Goal: Information Seeking & Learning: Learn about a topic

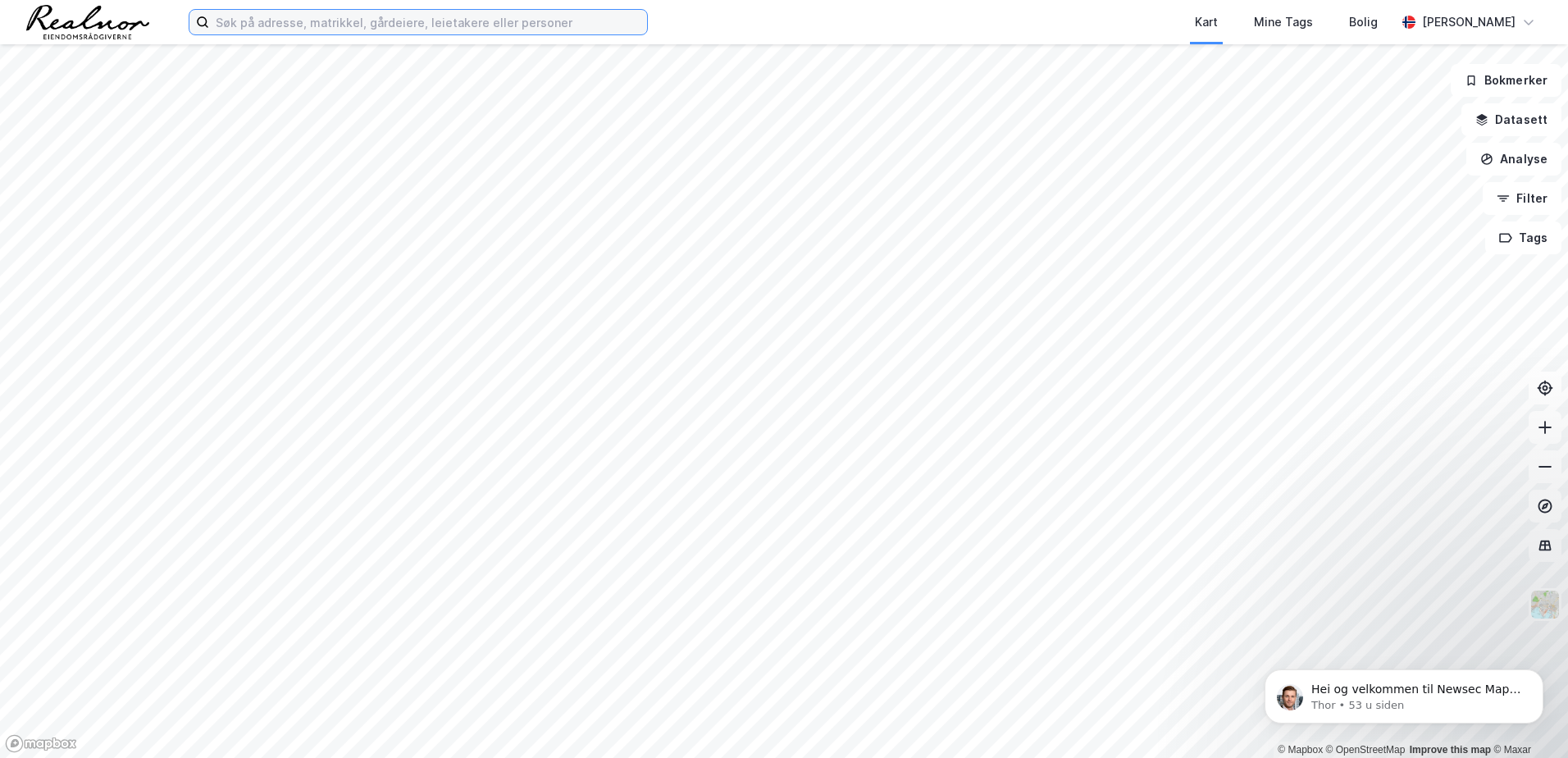
click at [323, 25] on input at bounding box center [428, 22] width 438 height 25
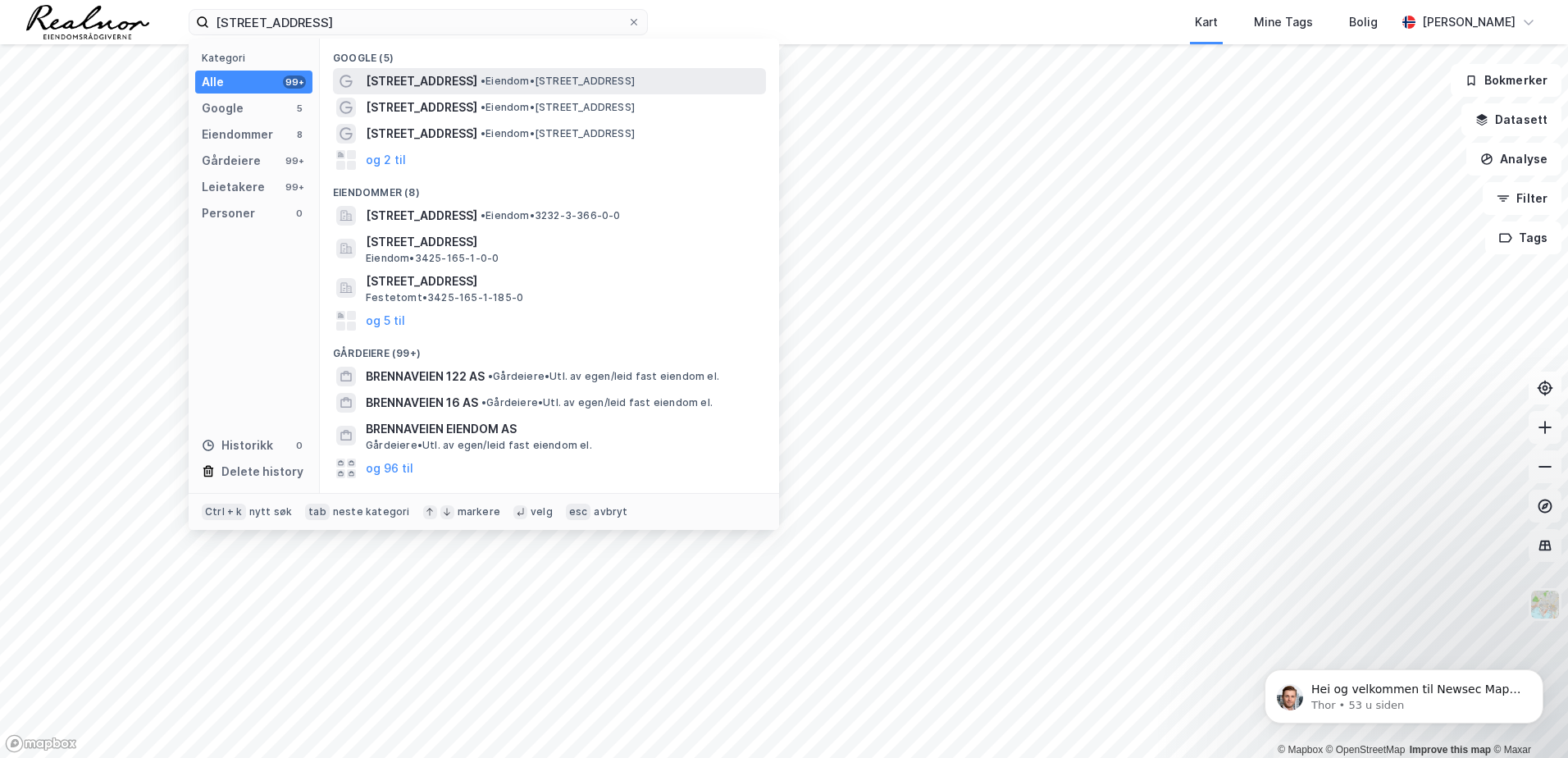
click at [453, 80] on div "[STREET_ADDRESS] • Eiendom • [STREET_ADDRESS]" at bounding box center [564, 80] width 397 height 19
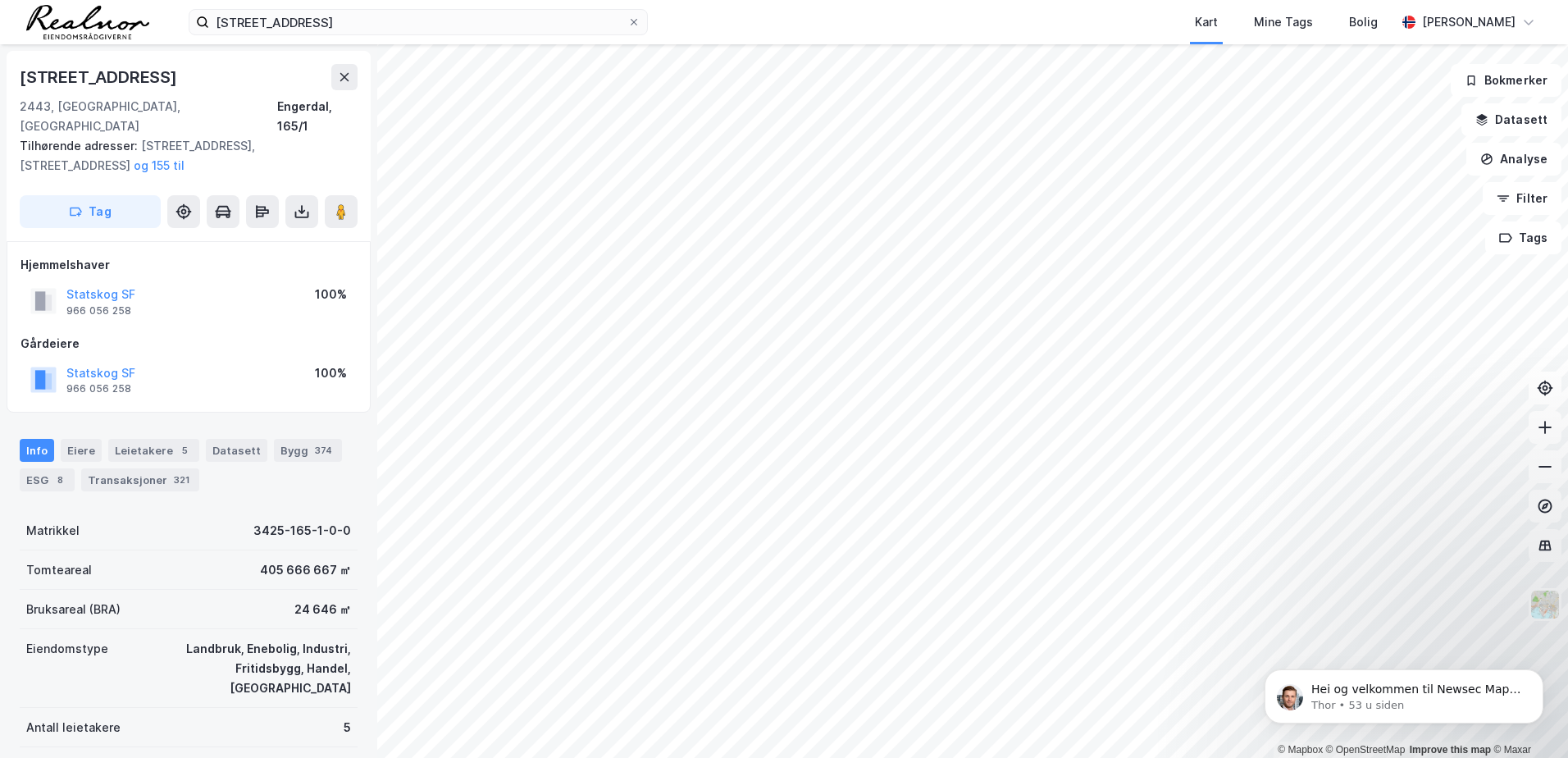
click at [327, 8] on div "brennaveien 12 Kart Mine Tags Bolig [PERSON_NAME]" at bounding box center [784, 22] width 1568 height 44
click at [322, 22] on input "[STREET_ADDRESS]" at bounding box center [418, 22] width 418 height 25
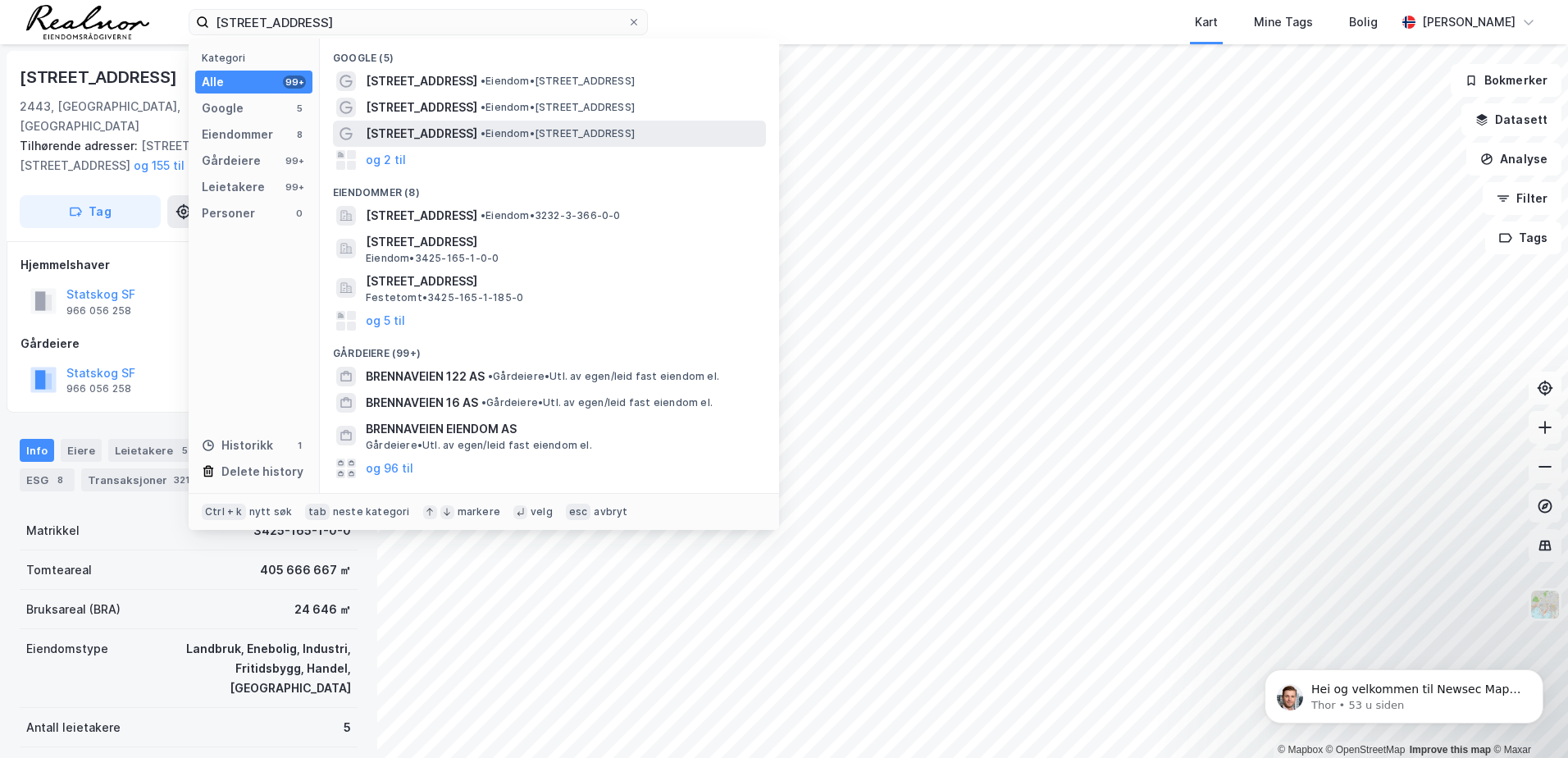
click at [450, 132] on span "[STREET_ADDRESS]" at bounding box center [421, 133] width 112 height 19
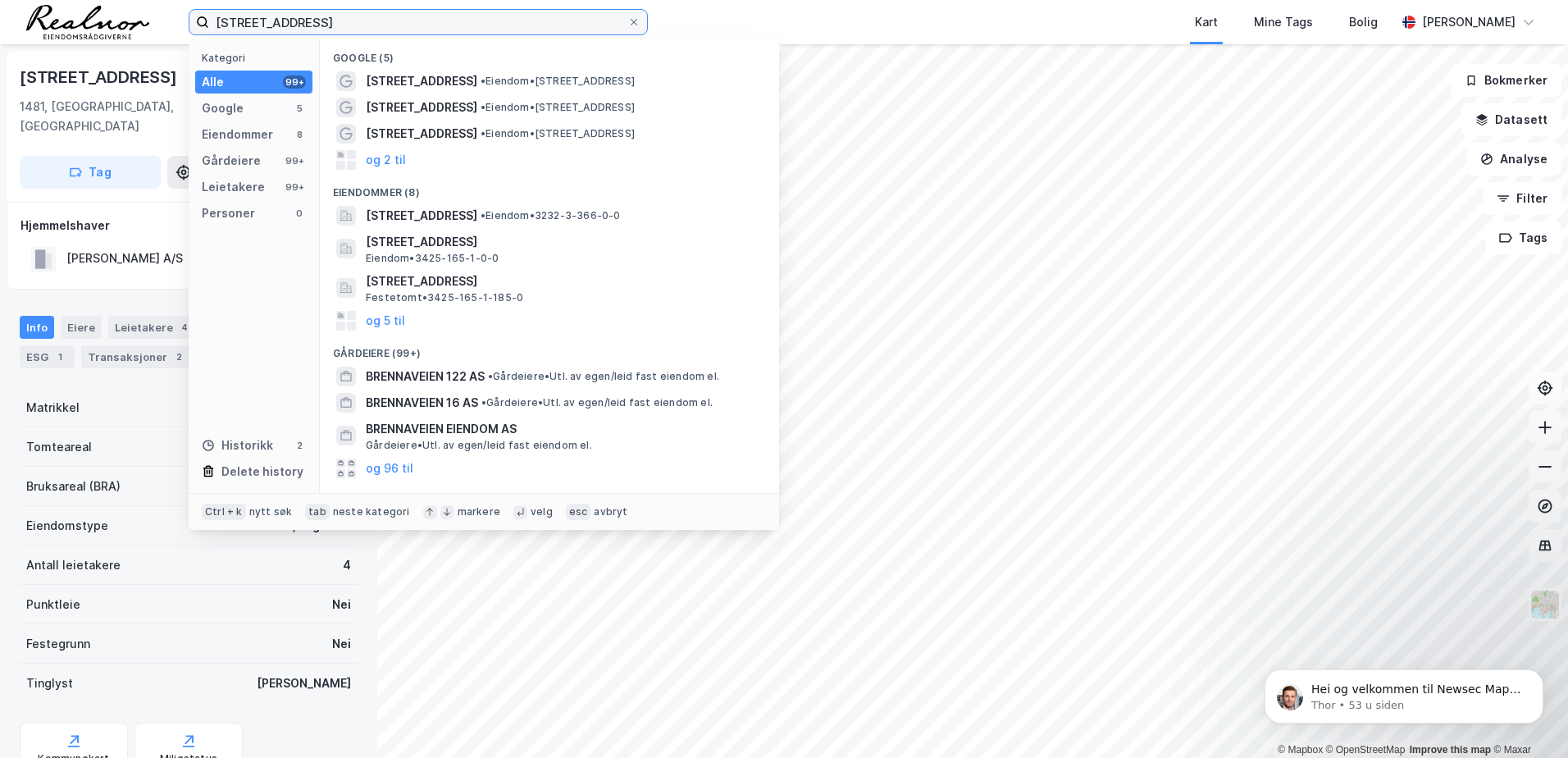
drag, startPoint x: 346, startPoint y: 23, endPoint x: 38, endPoint y: 8, distance: 308.4
click at [38, 8] on div "brennaveien 12 Kategori Alle 99+ Google 5 Eiendommer 8 Gårdeiere 99+ Leietakere…" at bounding box center [784, 22] width 1568 height 44
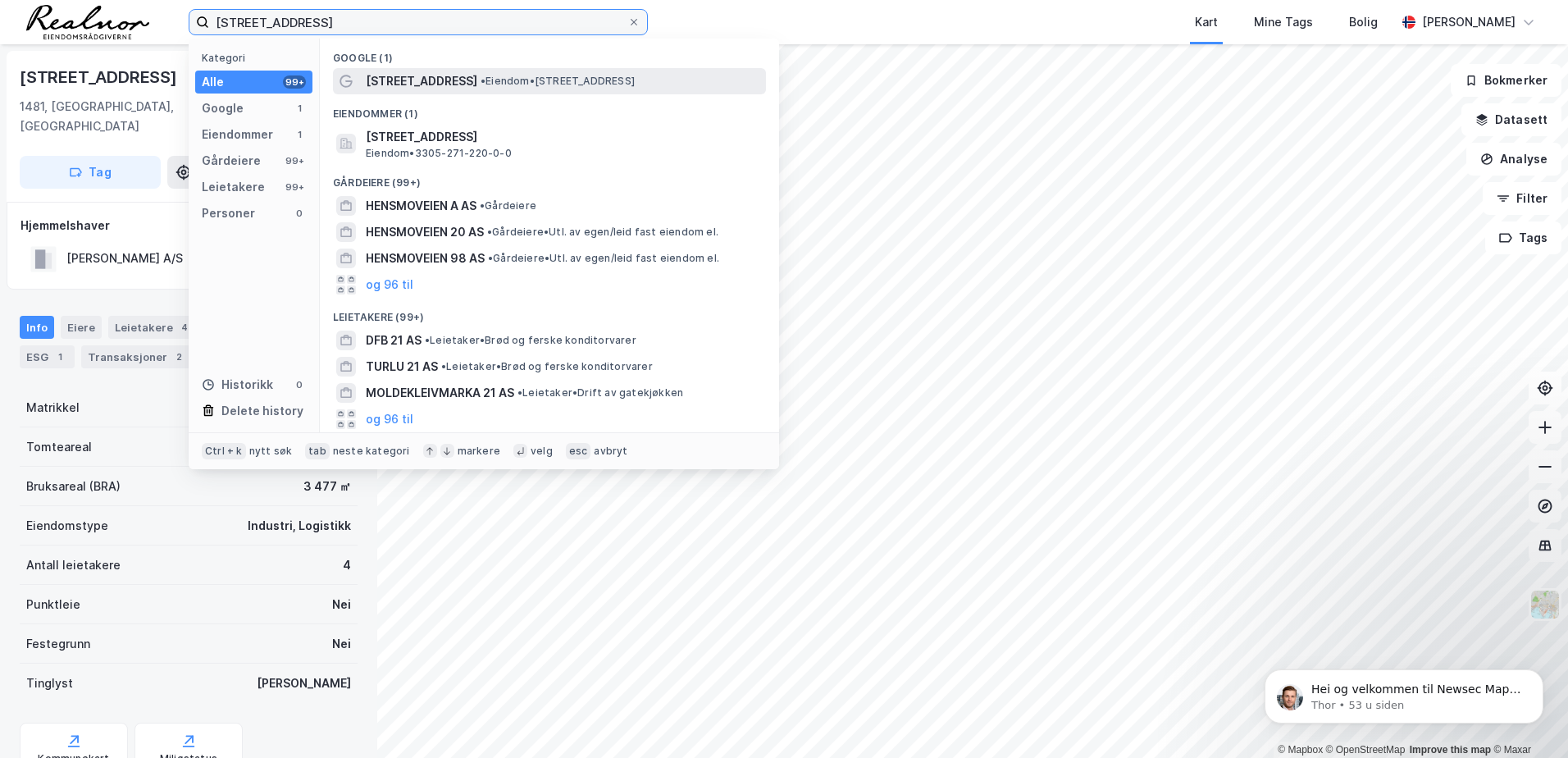
type input "[STREET_ADDRESS]"
click at [381, 80] on span "[STREET_ADDRESS]" at bounding box center [421, 80] width 112 height 19
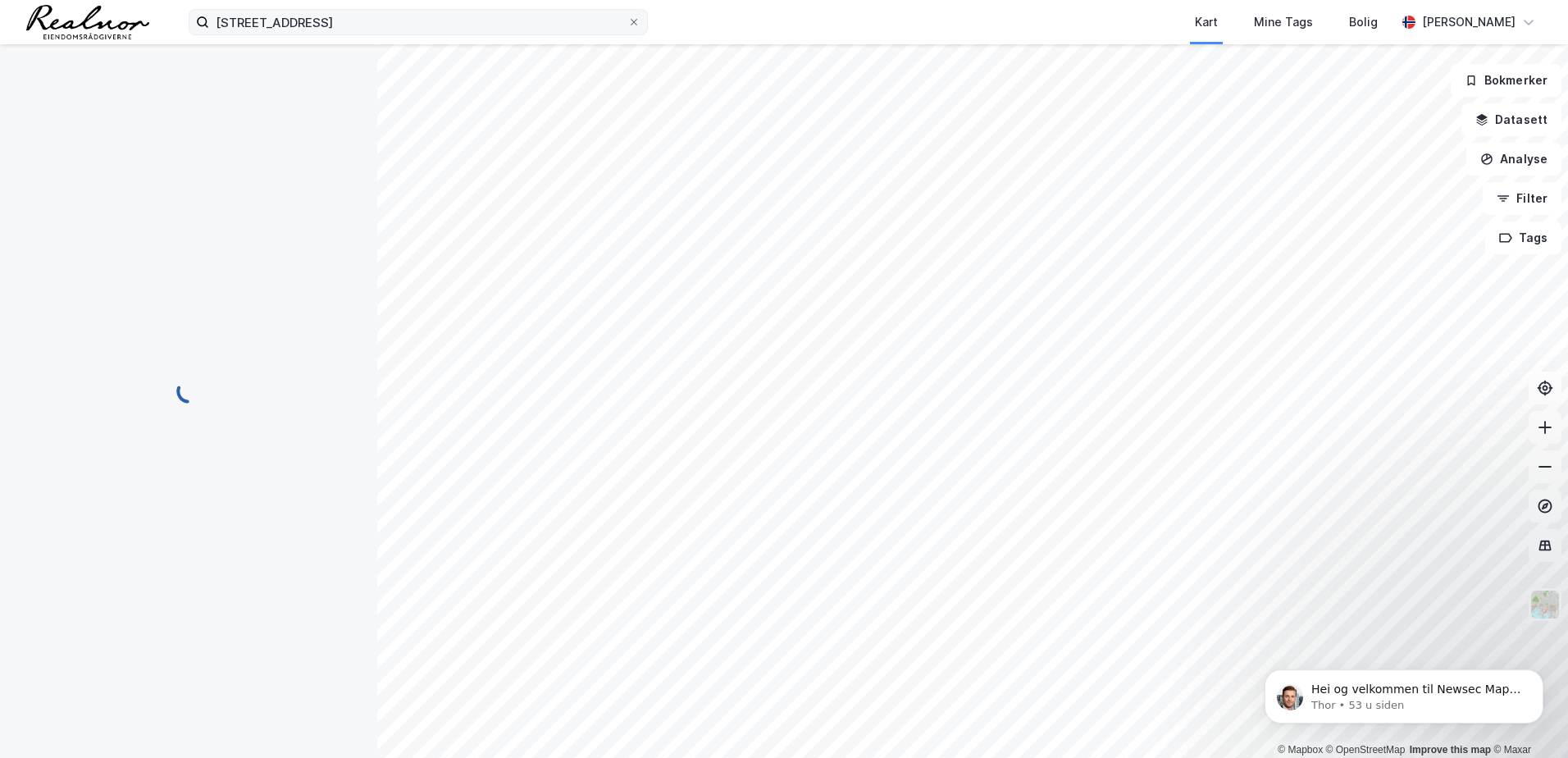
scroll to position [3, 0]
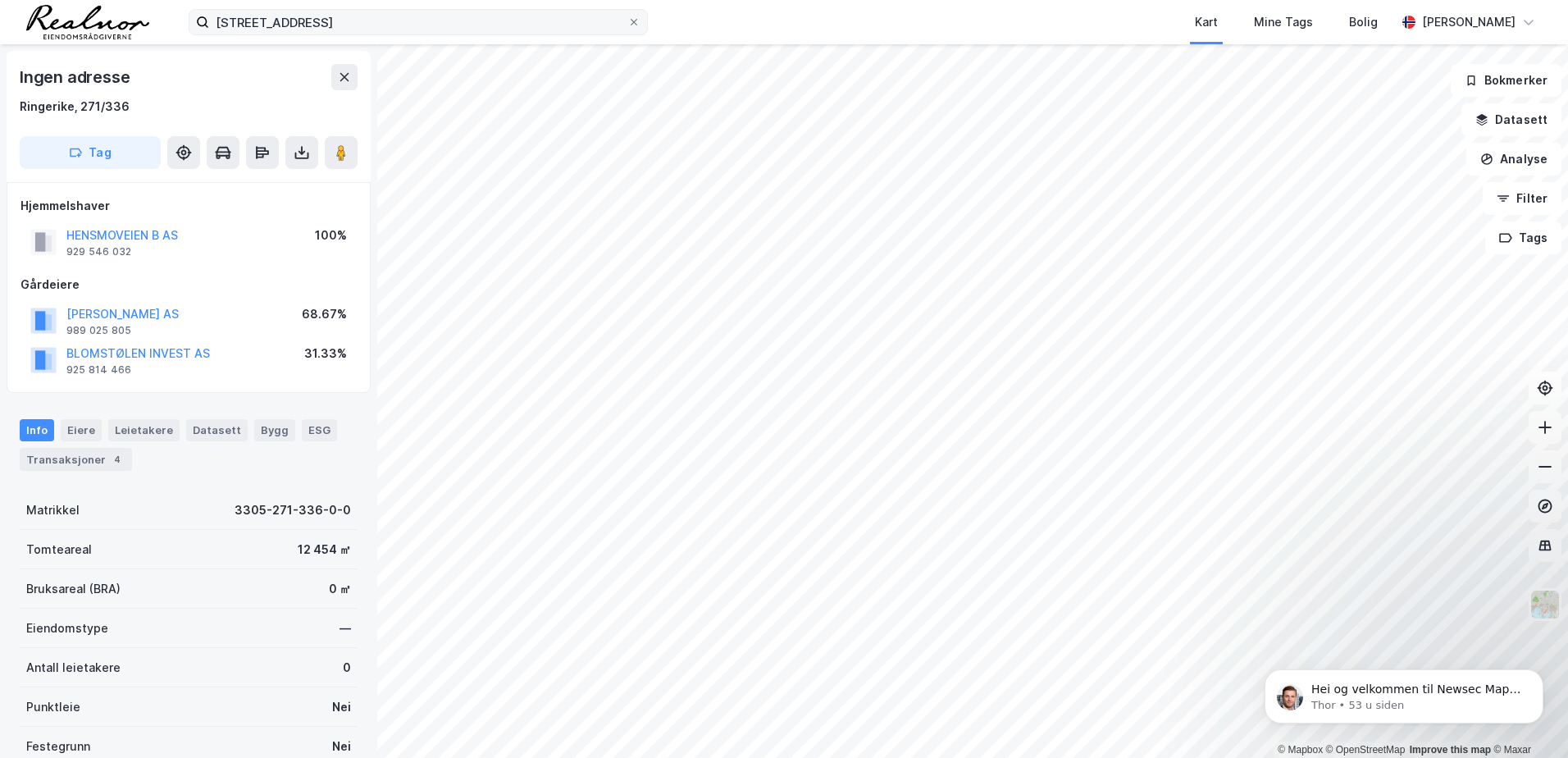
scroll to position [3, 0]
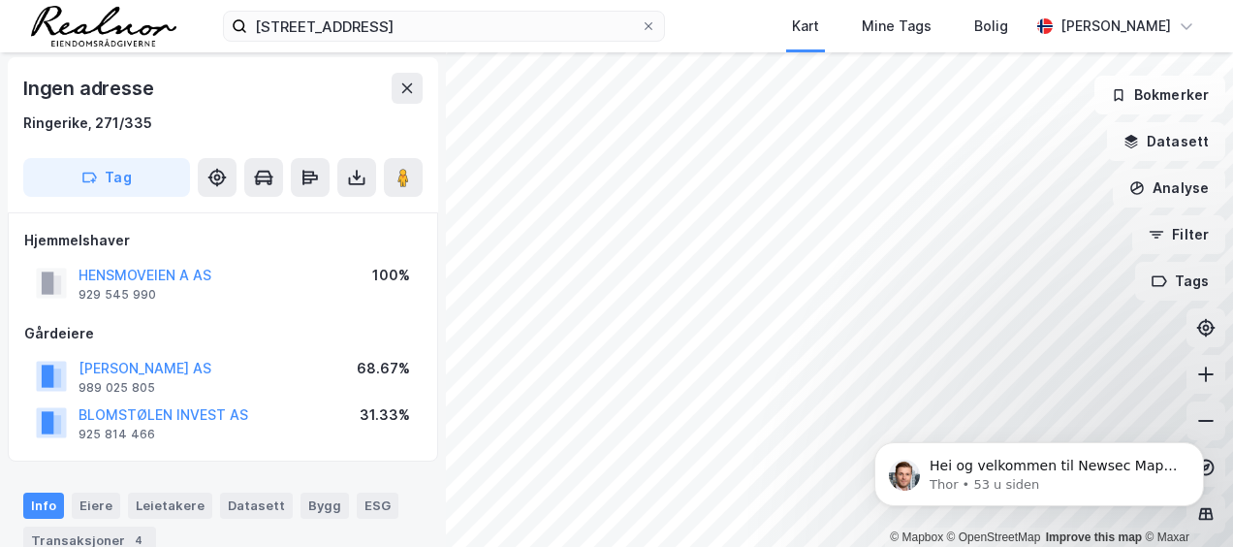
scroll to position [3, 0]
